Goal: Go to known website: Go to known website

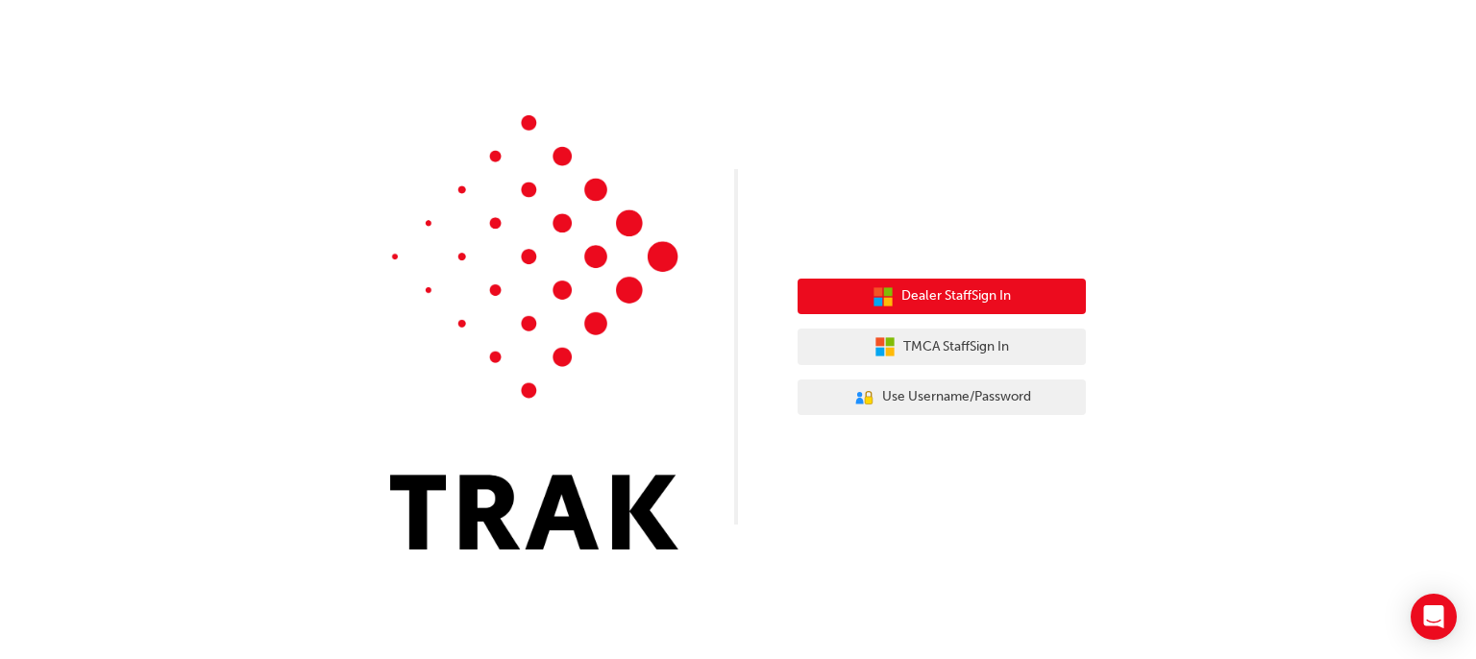
click at [970, 308] on button "Dealer Staff Sign In" at bounding box center [941, 297] width 288 height 37
